Goal: Entertainment & Leisure: Consume media (video, audio)

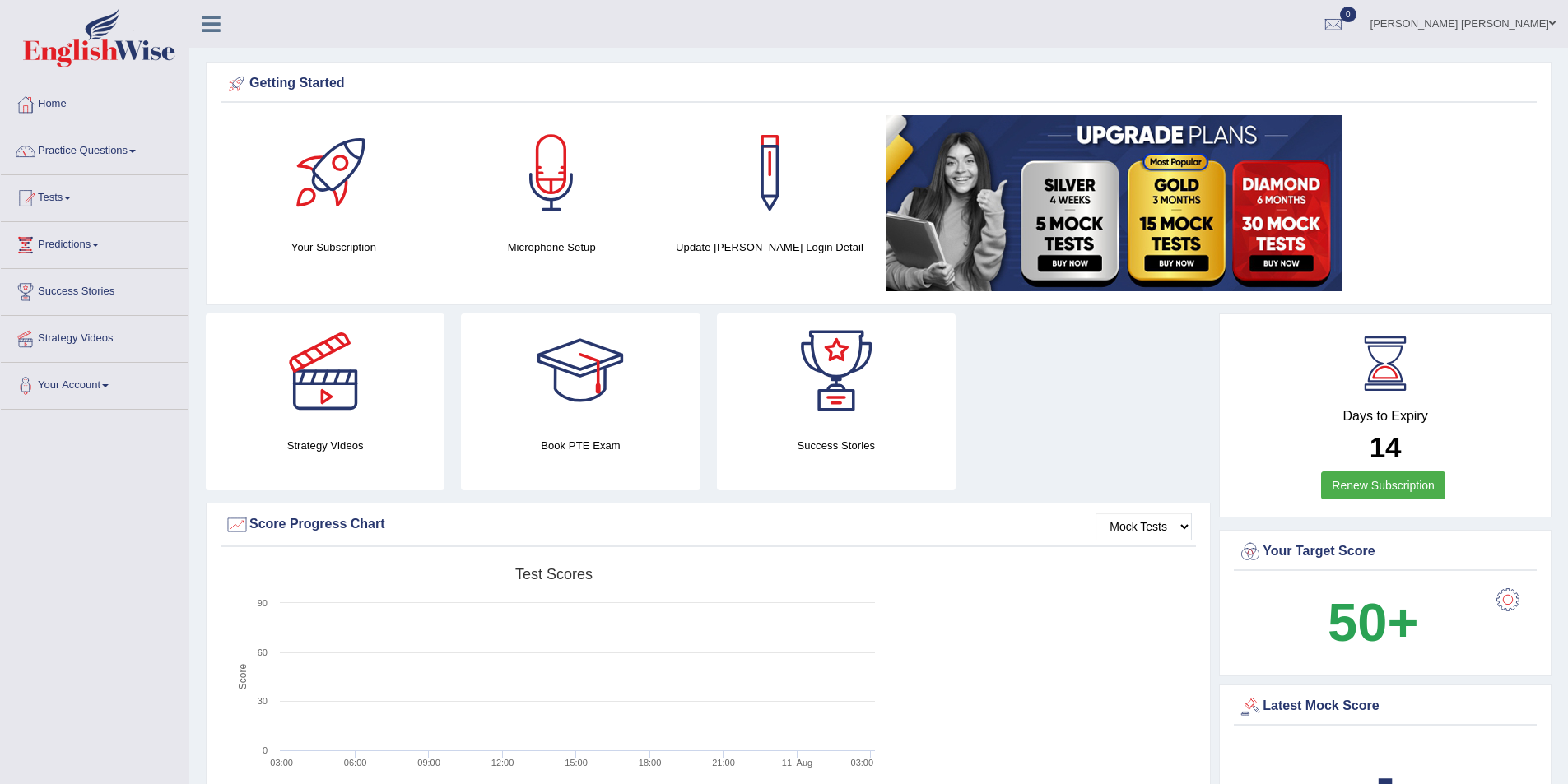
click at [1231, 214] on img at bounding box center [1114, 203] width 455 height 176
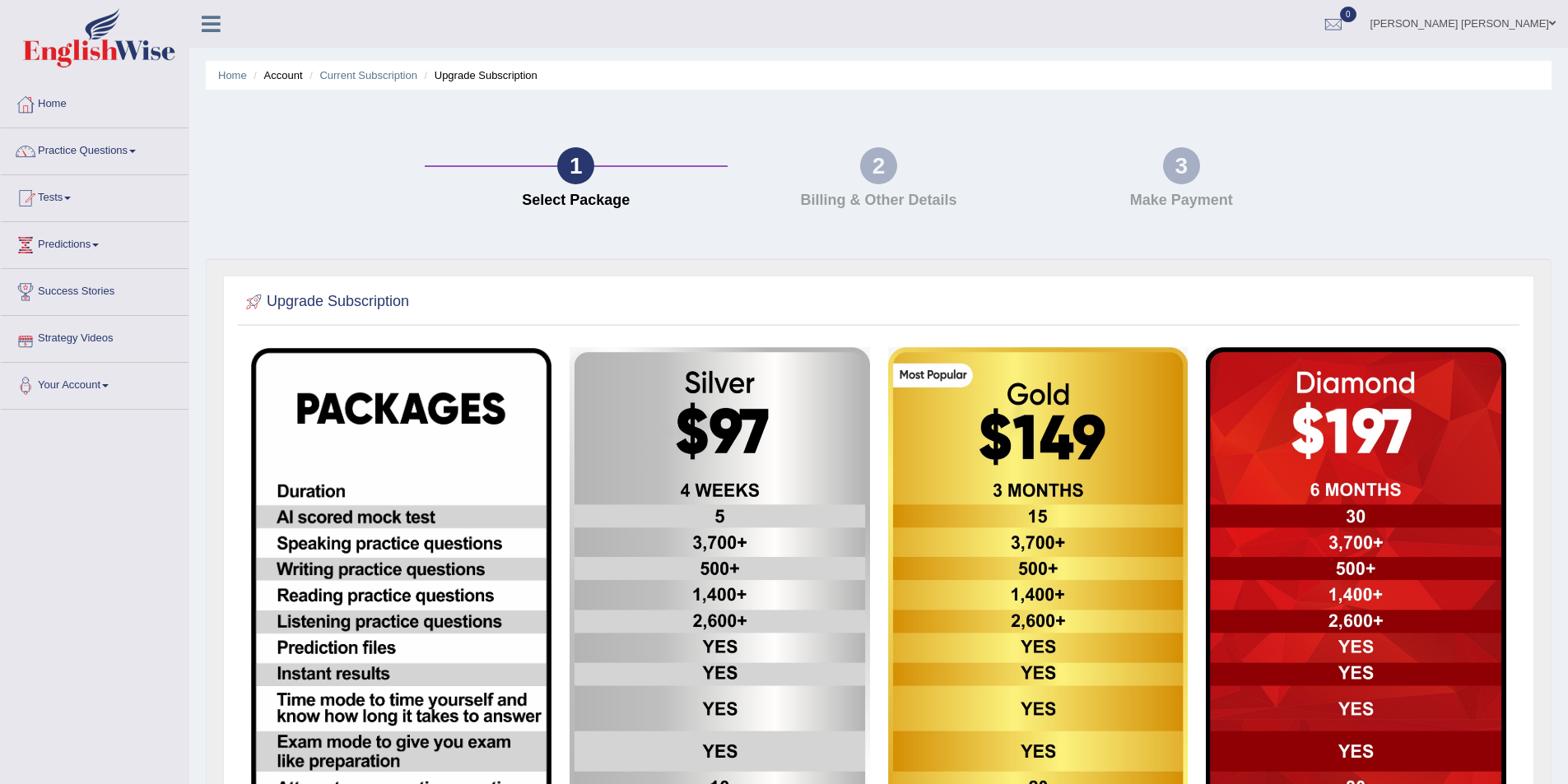
click at [59, 338] on link "Strategy Videos" at bounding box center [94, 337] width 188 height 41
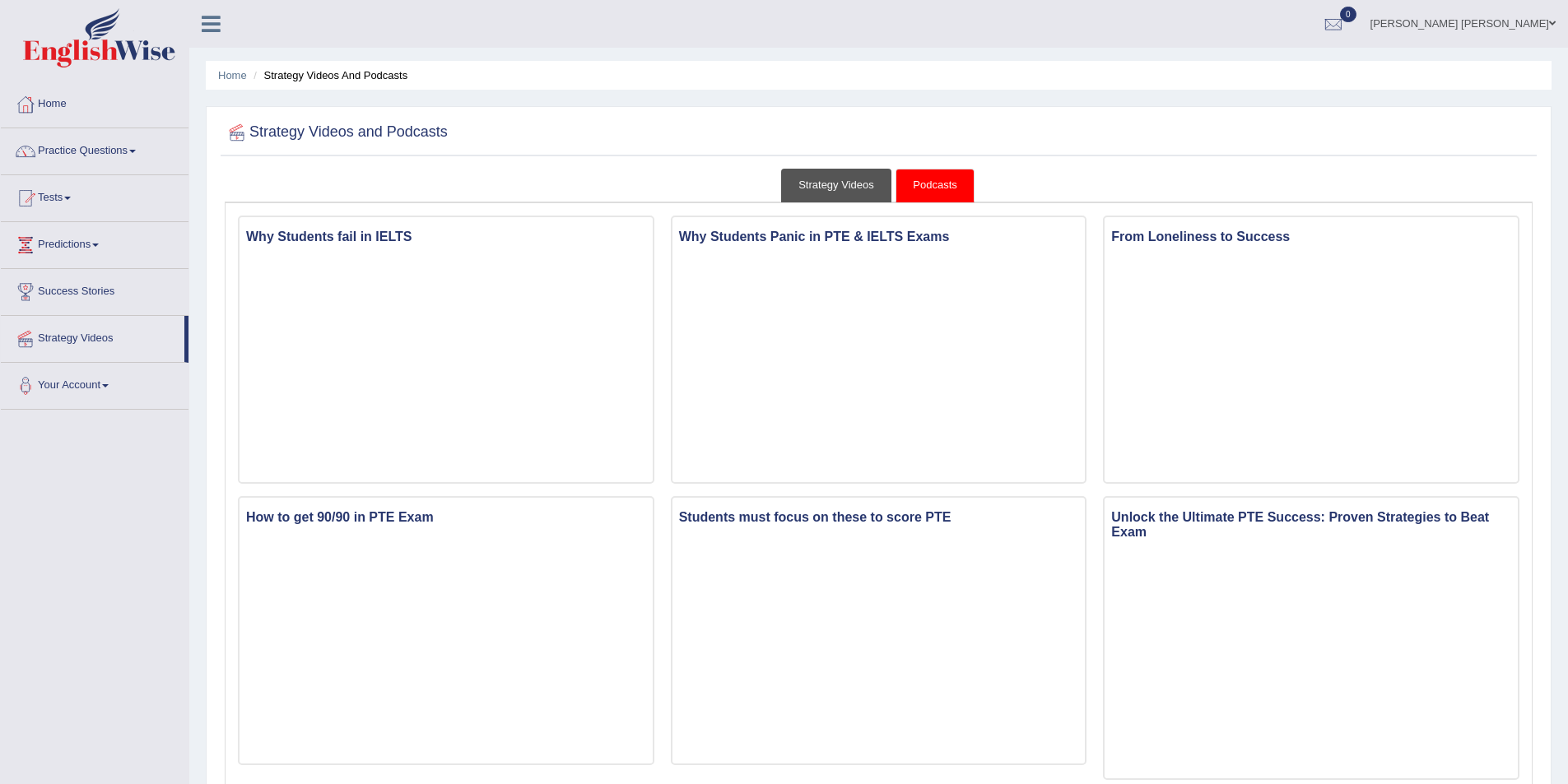
click at [827, 171] on link "Strategy Videos" at bounding box center [836, 186] width 110 height 34
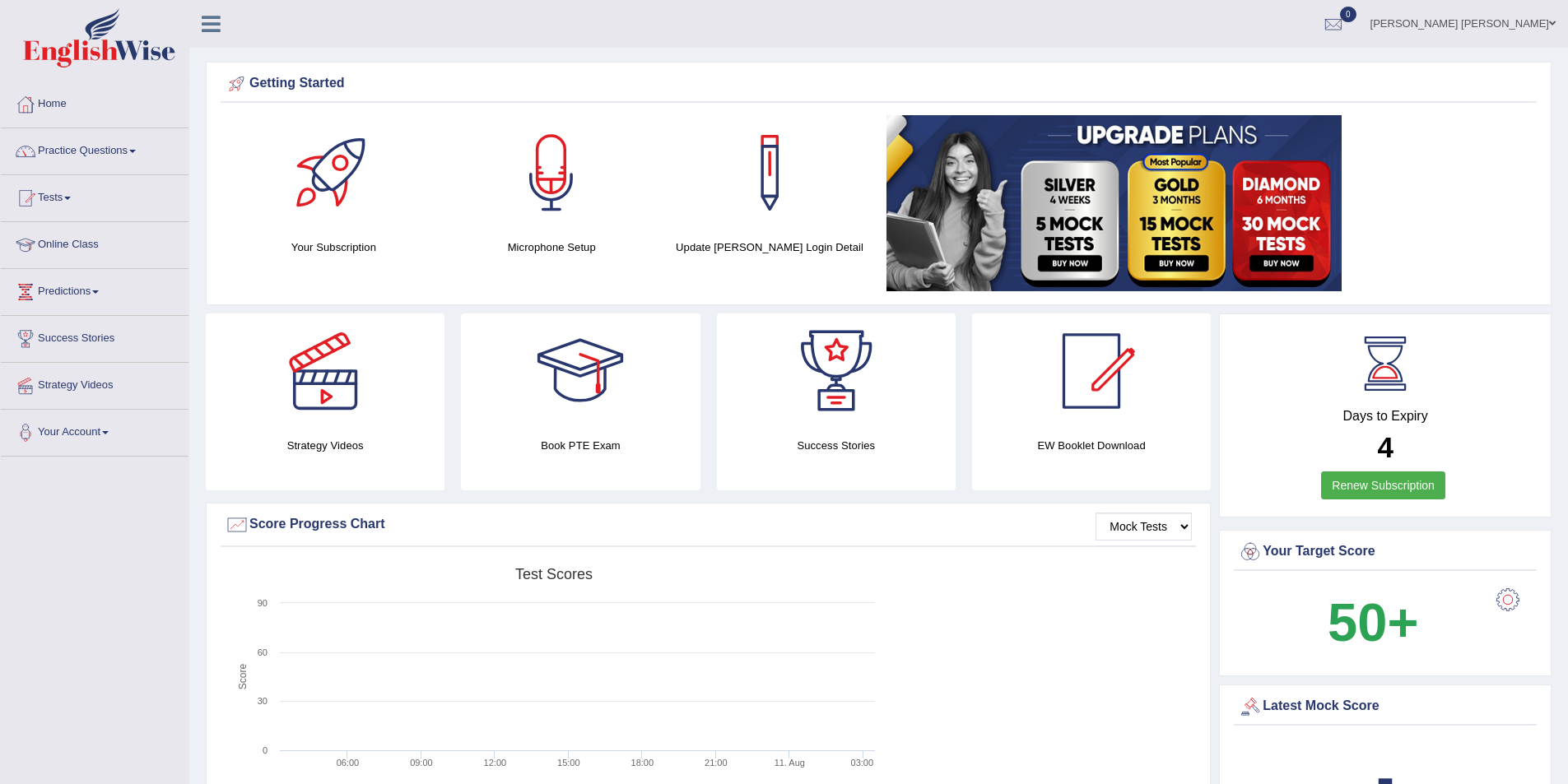
click at [101, 388] on link "Strategy Videos" at bounding box center [94, 384] width 188 height 41
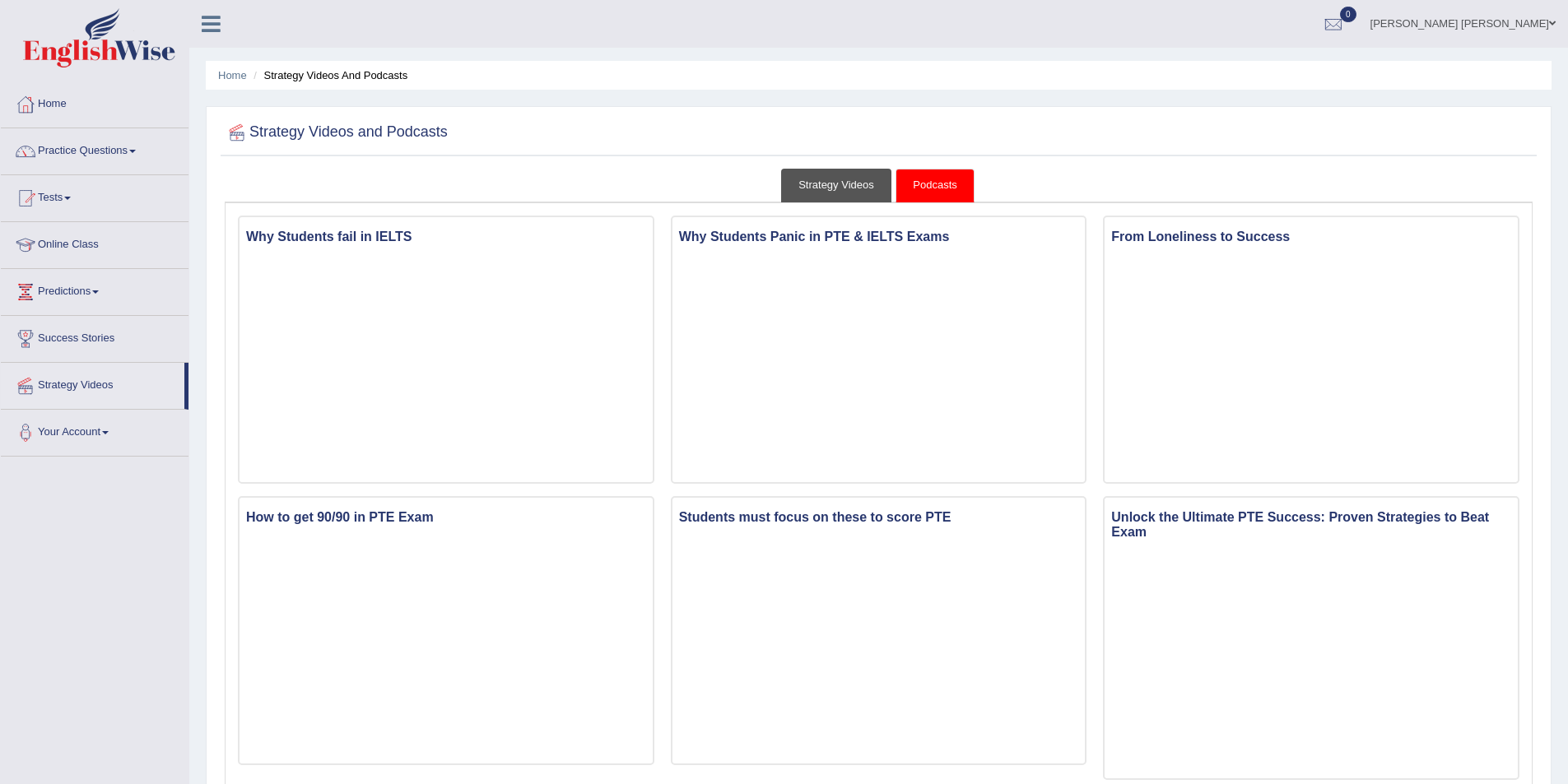
click at [825, 189] on link "Strategy Videos" at bounding box center [836, 186] width 110 height 34
